Goal: Task Accomplishment & Management: Manage account settings

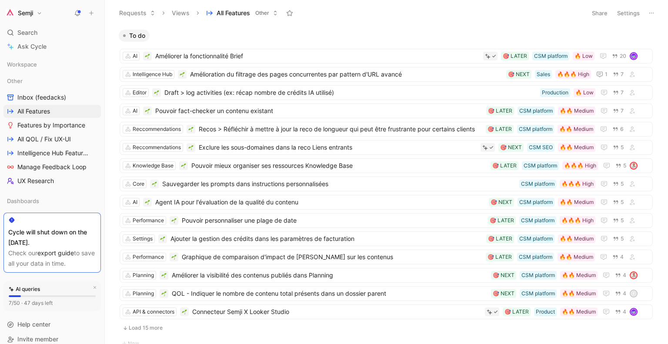
scroll to position [153, 0]
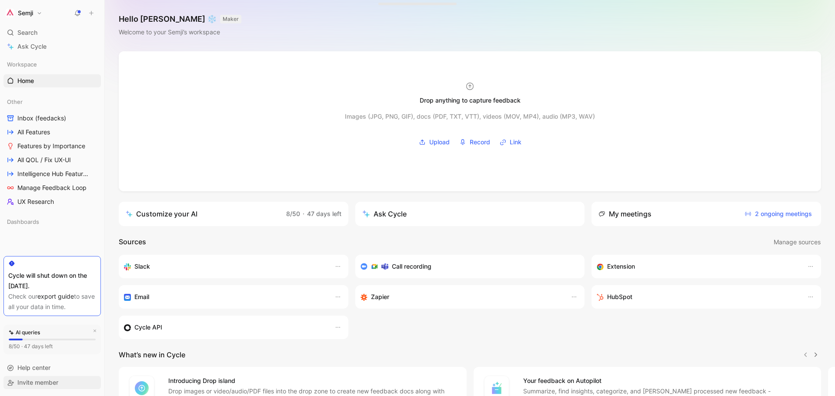
click at [54, 383] on span "Invite member" at bounding box center [37, 382] width 41 height 7
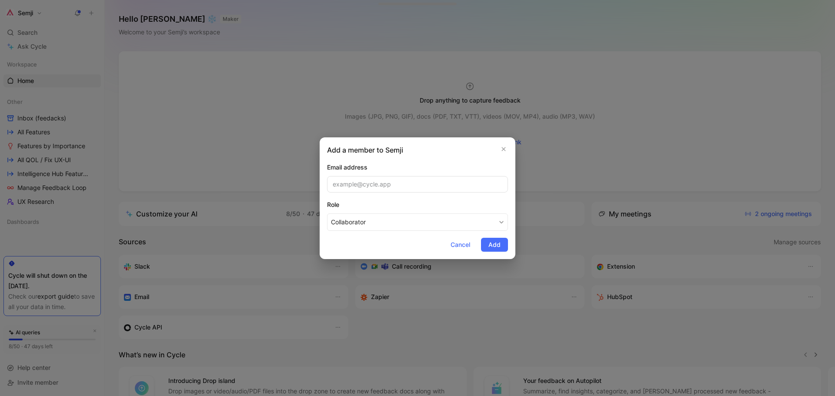
click at [510, 147] on div "Add a member to Semji Email address Role Collaborator Cancel Add" at bounding box center [418, 198] width 196 height 122
click at [507, 148] on button "button" at bounding box center [503, 149] width 9 height 9
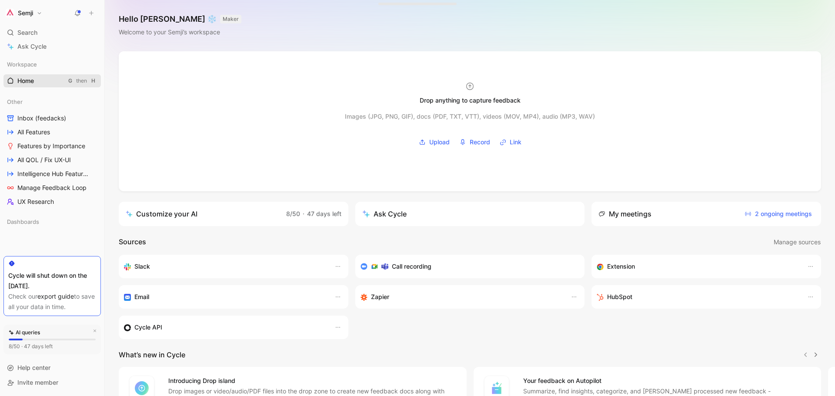
click at [53, 80] on link "Home G then H" at bounding box center [51, 80] width 97 height 13
click at [34, 13] on button "Semji" at bounding box center [23, 13] width 41 height 12
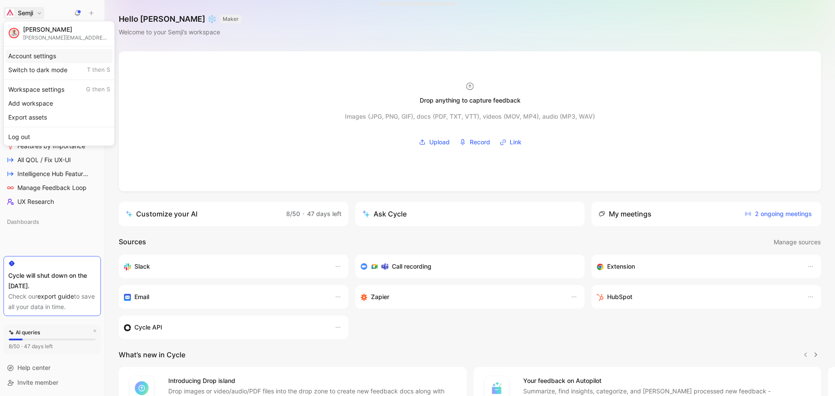
click at [57, 57] on div "Account settings" at bounding box center [59, 56] width 107 height 14
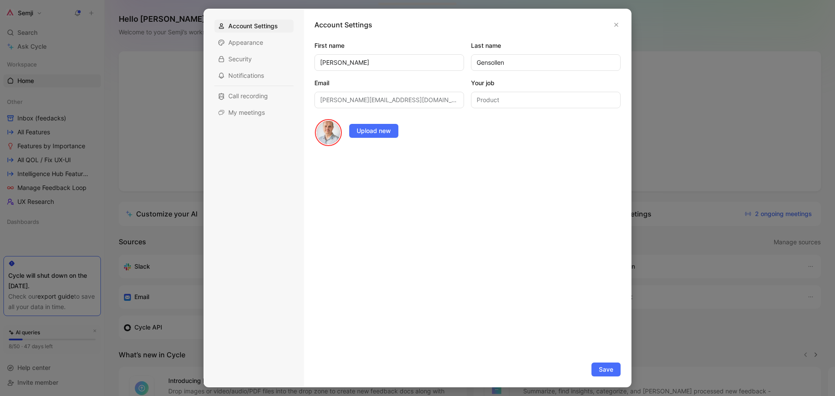
click at [168, 120] on div at bounding box center [417, 198] width 835 height 396
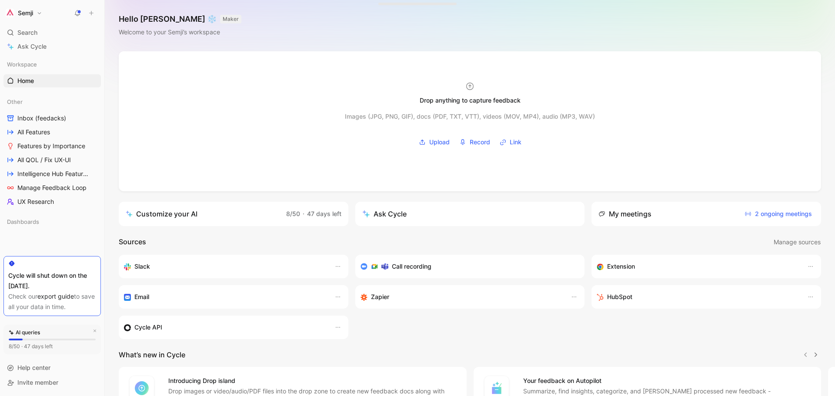
click at [43, 17] on button "Semji" at bounding box center [23, 13] width 41 height 12
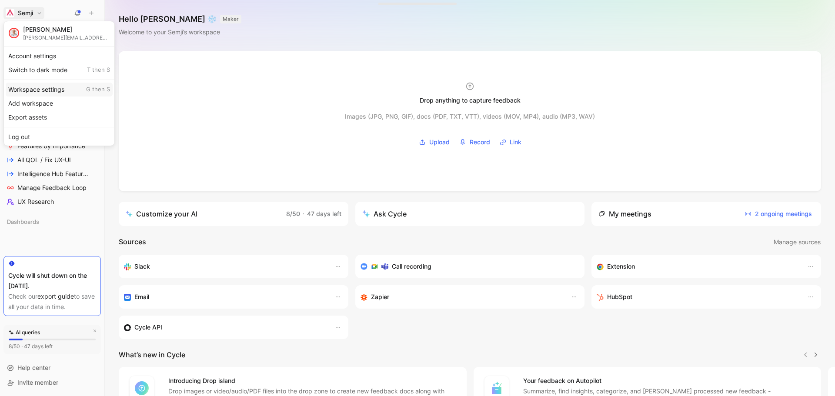
click at [53, 88] on div "Workspace settings G then S" at bounding box center [59, 90] width 107 height 14
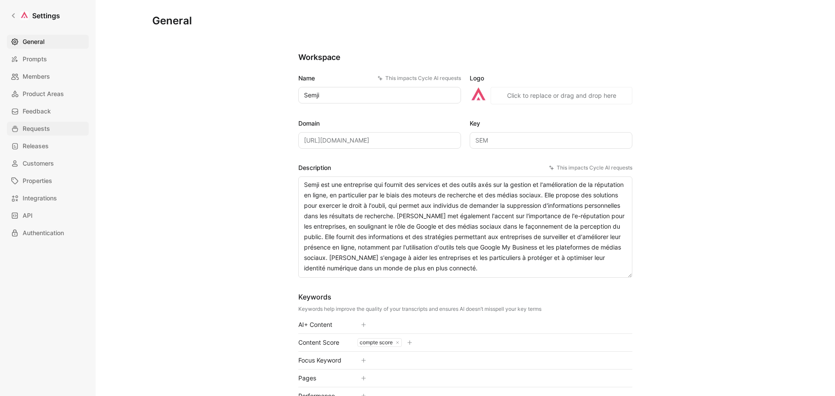
click at [45, 130] on span "Requests" at bounding box center [36, 128] width 27 height 10
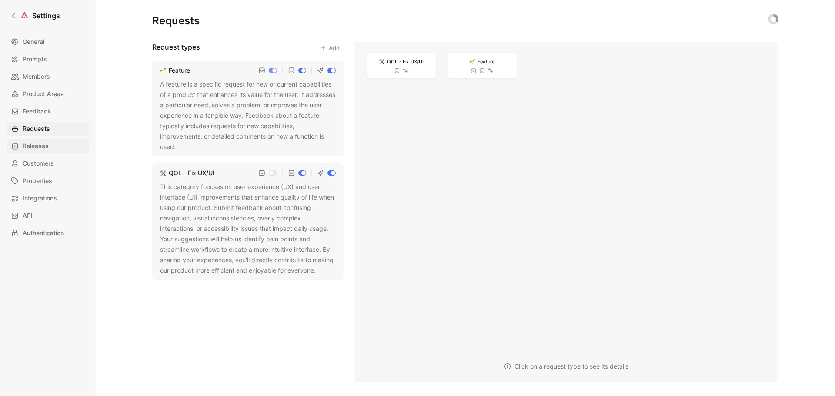
click at [45, 143] on span "Releases" at bounding box center [36, 146] width 26 height 10
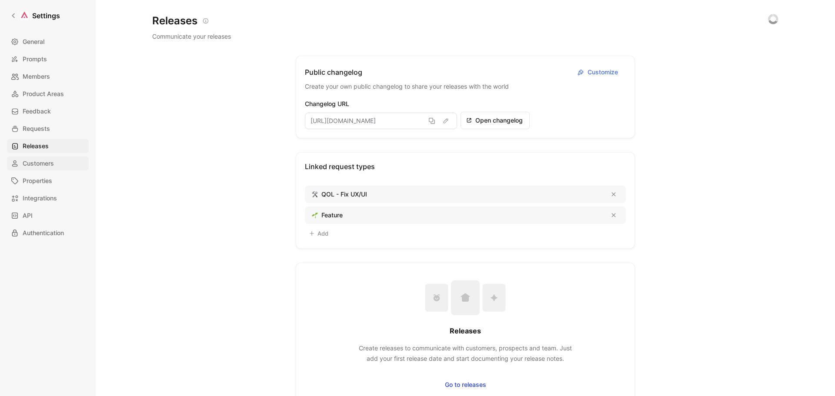
click at [46, 164] on span "Customers" at bounding box center [38, 163] width 31 height 10
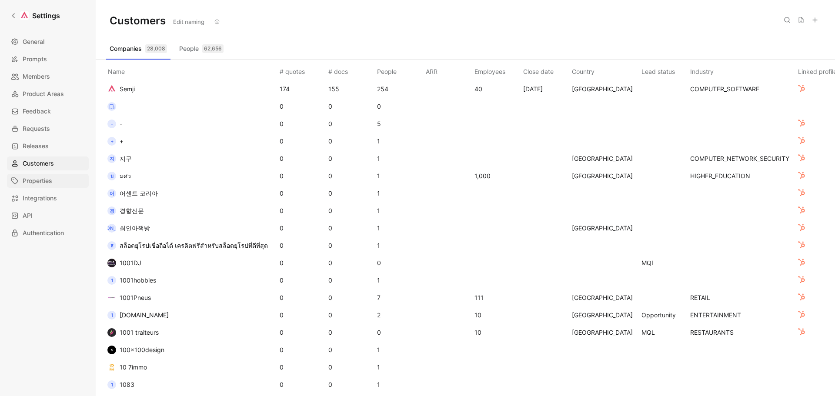
click at [46, 175] on link "Properties" at bounding box center [48, 181] width 82 height 14
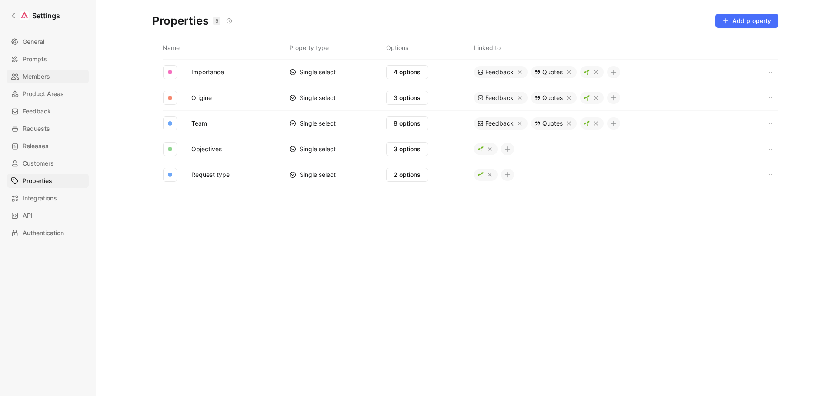
click at [45, 70] on link "Members" at bounding box center [48, 77] width 82 height 14
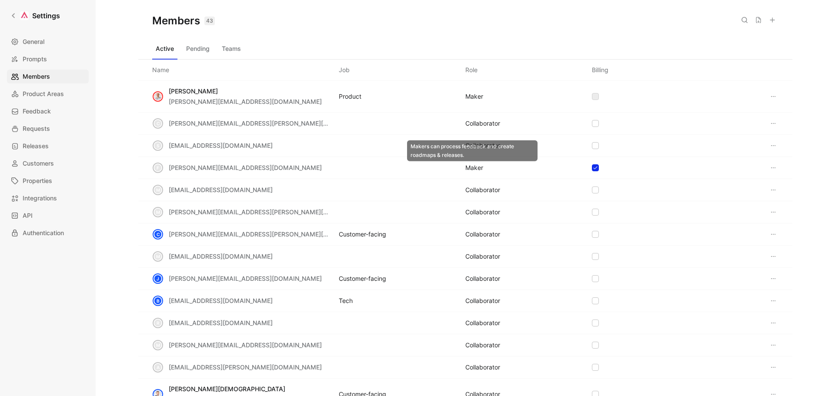
click at [473, 166] on div "MAKER" at bounding box center [474, 168] width 18 height 10
click at [770, 165] on icon at bounding box center [773, 167] width 7 height 7
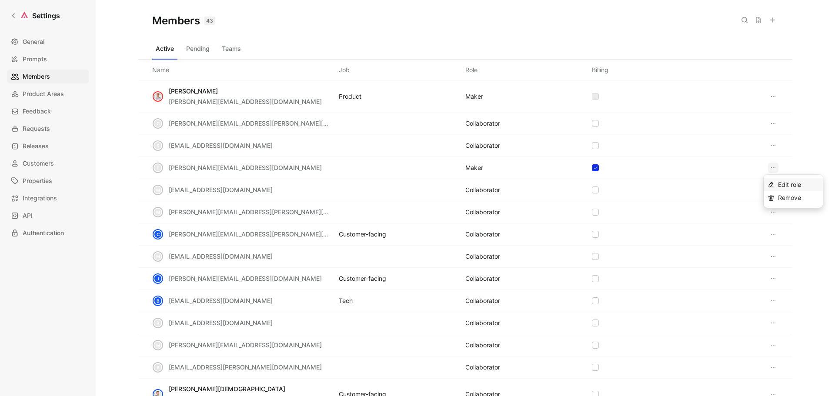
click at [789, 185] on span "Edit role" at bounding box center [789, 184] width 23 height 7
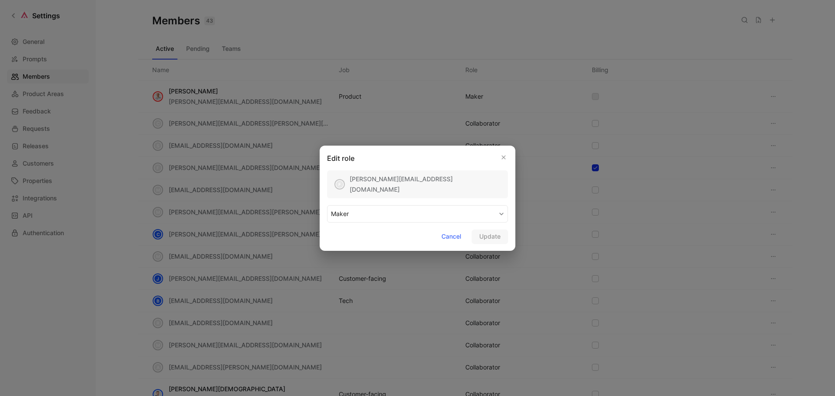
click at [373, 212] on button "MAKER" at bounding box center [417, 213] width 181 height 17
click at [366, 235] on div "COLLABORATOR" at bounding box center [356, 234] width 51 height 10
click at [487, 236] on span "Update" at bounding box center [489, 236] width 21 height 10
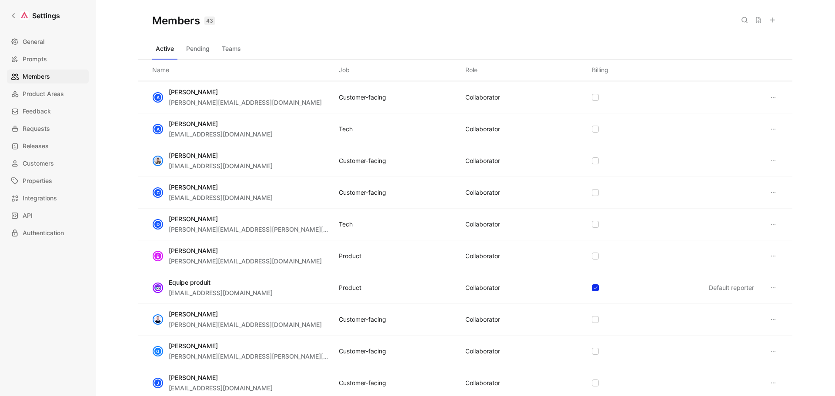
scroll to position [739, 0]
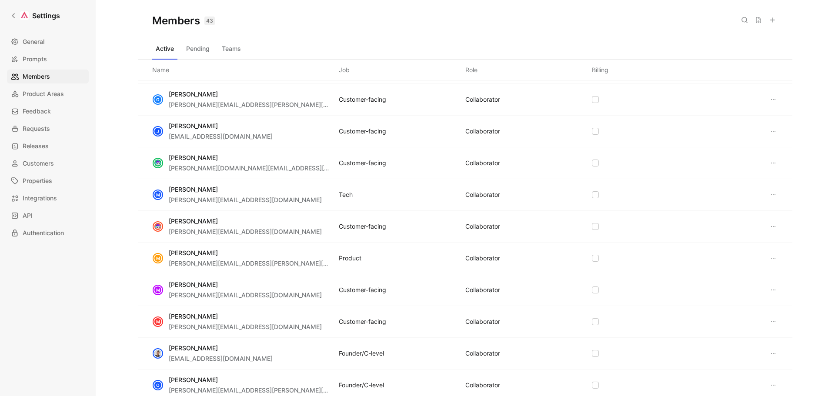
click at [746, 20] on use at bounding box center [744, 19] width 5 height 5
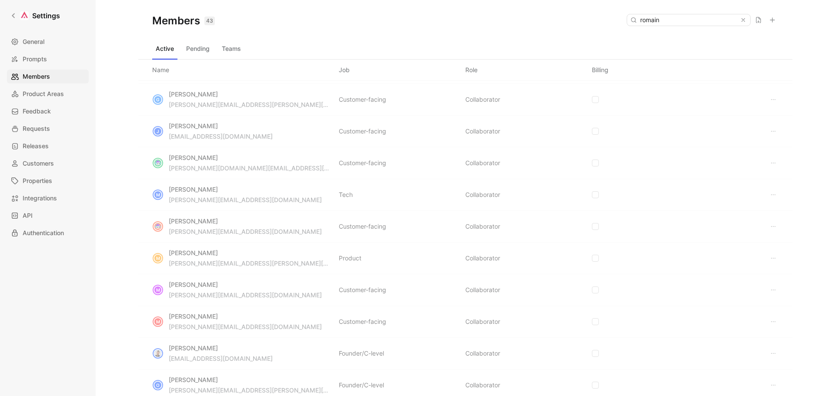
scroll to position [0, 0]
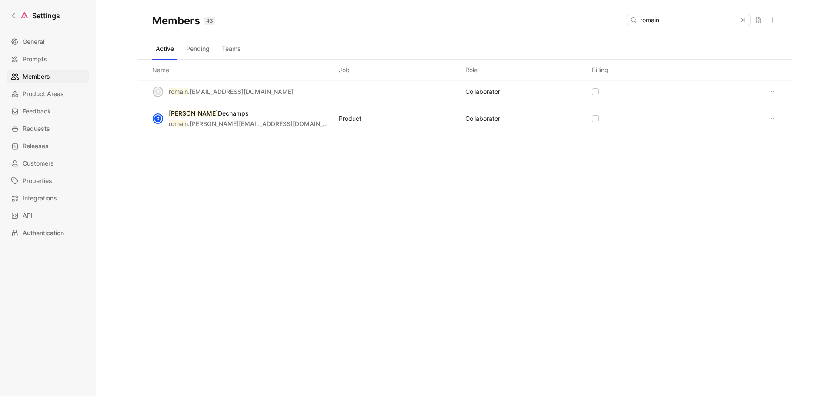
type input "romain"
click at [774, 118] on icon at bounding box center [773, 118] width 7 height 7
click at [760, 133] on div "Edit role" at bounding box center [743, 135] width 62 height 10
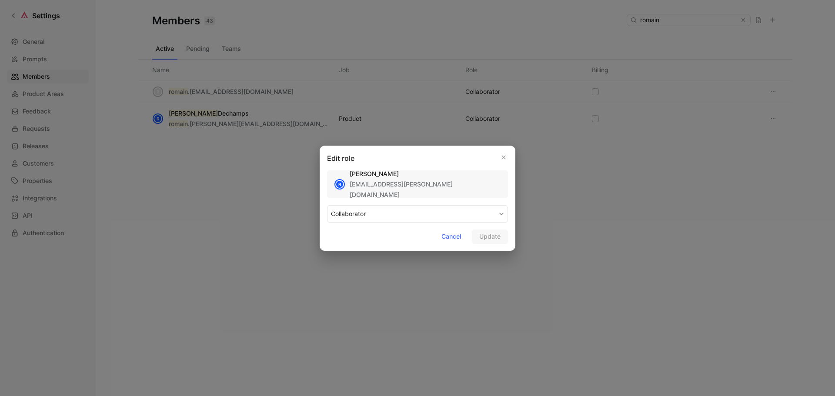
click at [389, 225] on div "Edit role R Romain Dechamps romain.dechamps@semji.com COLLABORATOR Cancel Update" at bounding box center [418, 198] width 196 height 105
click at [391, 218] on button "COLLABORATOR" at bounding box center [417, 213] width 181 height 17
click at [355, 237] on div "MAKER" at bounding box center [356, 234] width 51 height 10
click at [499, 239] on span "Update" at bounding box center [489, 236] width 21 height 10
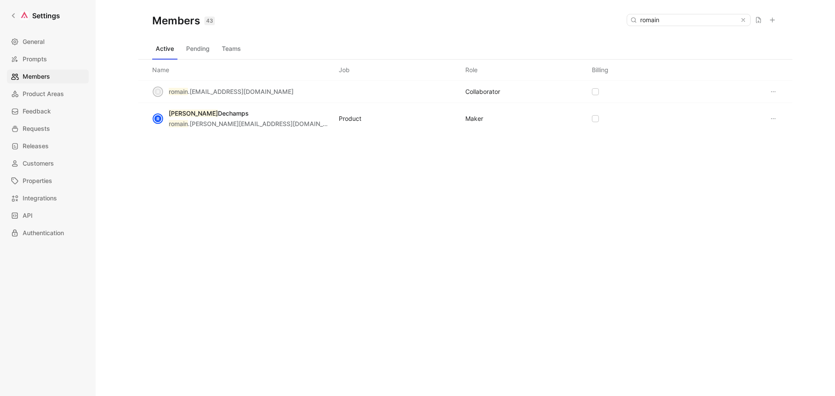
click at [668, 45] on div "Active Pending Teams" at bounding box center [465, 50] width 626 height 17
click at [492, 228] on div "Members 43 Saved romain Active Pending Teams Name Job Role Billing r romain .co…" at bounding box center [465, 184] width 654 height 368
click at [244, 203] on div "Members 43 Saved romain Active Pending Teams Name Job Role Billing r romain .co…" at bounding box center [465, 184] width 654 height 368
click at [47, 46] on link "General" at bounding box center [48, 42] width 82 height 14
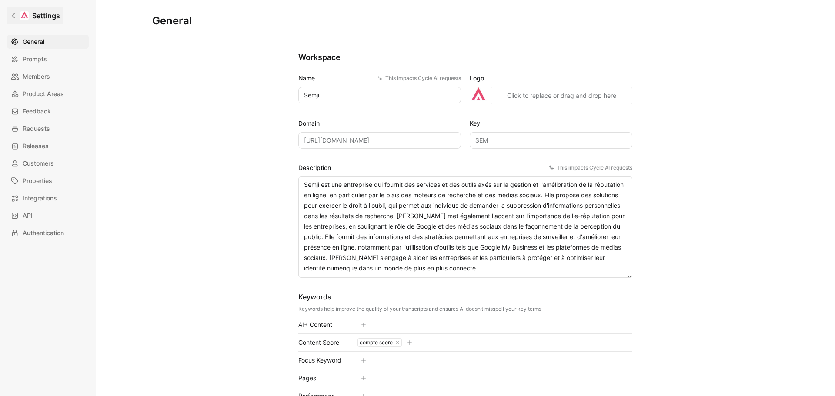
click at [16, 15] on icon at bounding box center [13, 16] width 6 height 6
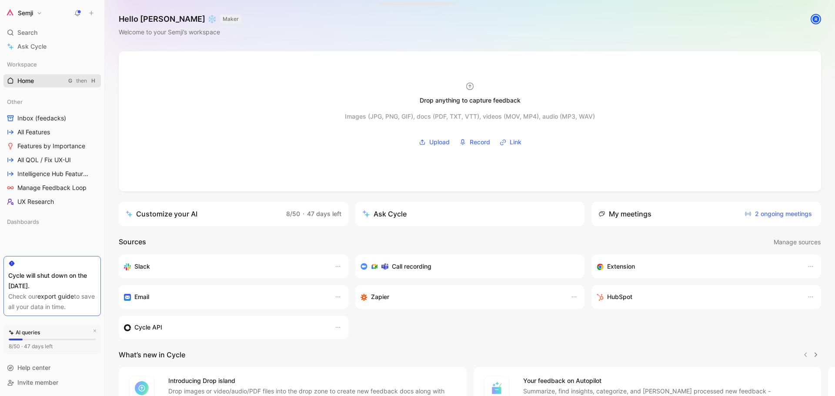
click at [26, 75] on link "Home G then H" at bounding box center [51, 80] width 97 height 13
